Goal: Information Seeking & Learning: Learn about a topic

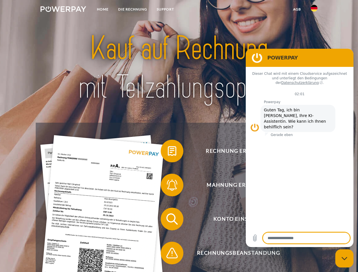
click at [63, 10] on img at bounding box center [64, 9] width 46 height 6
click at [314, 10] on img at bounding box center [314, 8] width 7 height 7
click at [297, 9] on link "agb" at bounding box center [297, 9] width 18 height 10
click at [168, 152] on span at bounding box center [163, 151] width 28 height 28
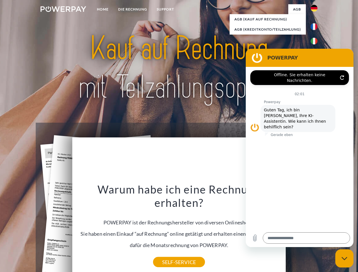
click at [168, 220] on div "Warum habe ich eine Rechnung erhalten? POWERPAY ist der Rechnungshersteller von…" at bounding box center [179, 223] width 207 height 80
click at [168, 254] on div "Warum habe ich eine Rechnung erhalten? POWERPAY ist der Rechnungshersteller von…" at bounding box center [179, 223] width 207 height 80
click at [344, 259] on icon "Messaging-Fenster schließen" at bounding box center [345, 259] width 6 height 4
type textarea "*"
